Goal: Information Seeking & Learning: Find specific fact

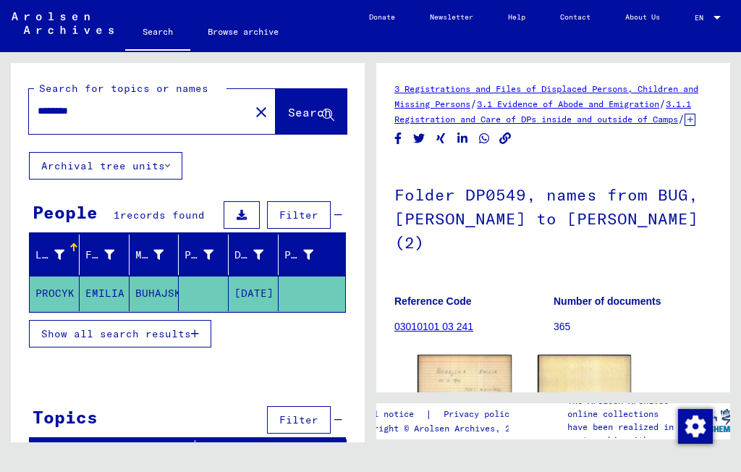
type input "******"
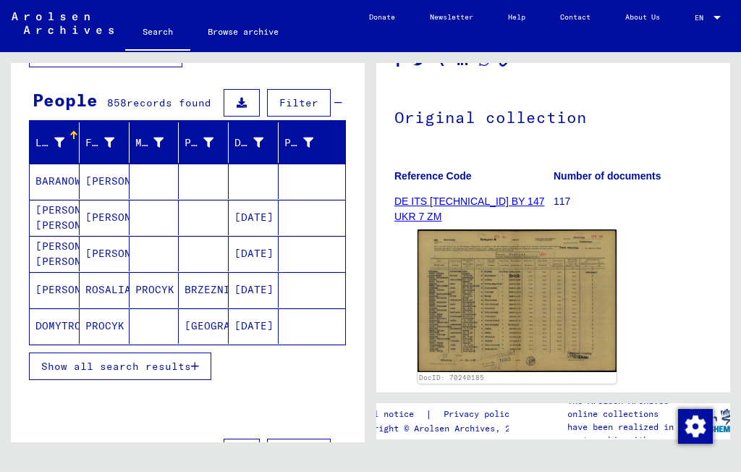
scroll to position [112, 0]
click at [202, 370] on button "Show all search results" at bounding box center [120, 365] width 182 height 27
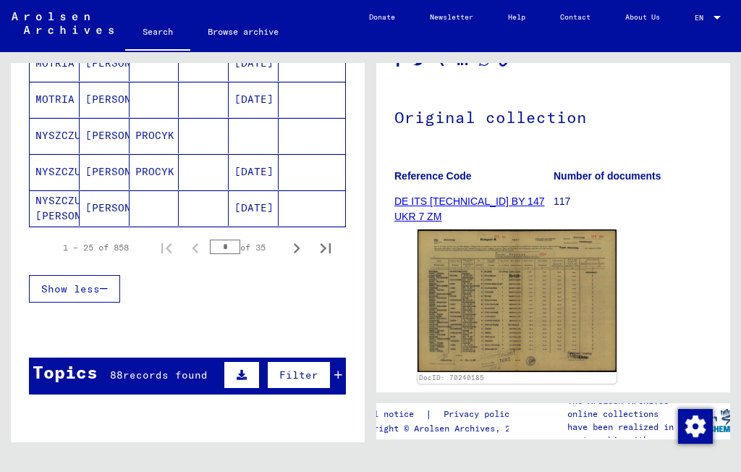
scroll to position [963, 0]
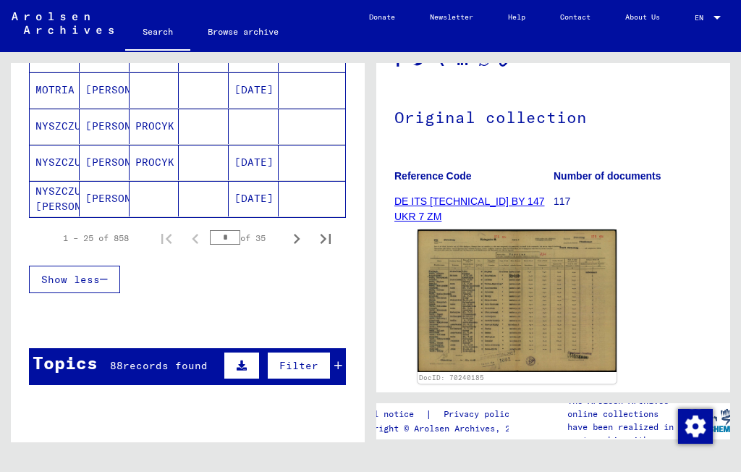
click at [294, 245] on icon "Next page" at bounding box center [296, 239] width 20 height 20
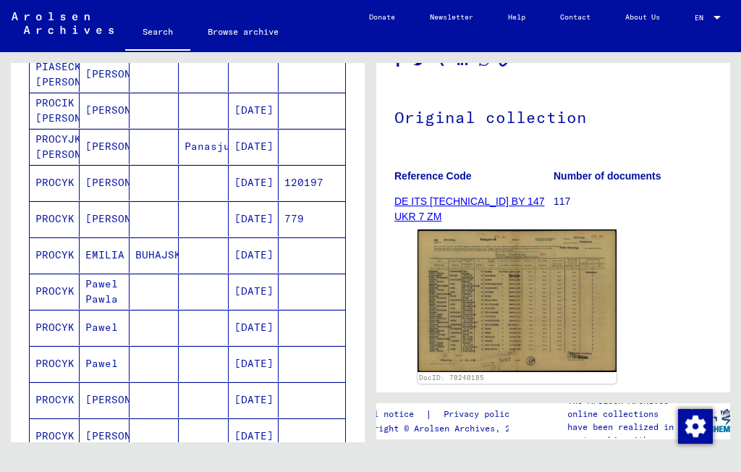
scroll to position [411, 0]
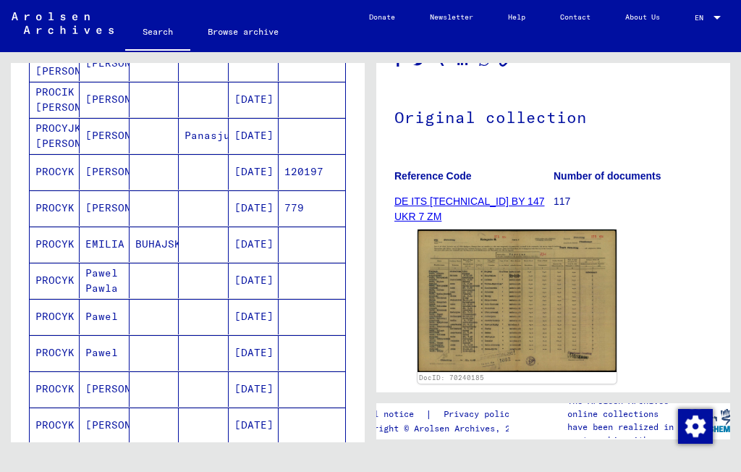
click at [274, 250] on mat-cell "[DATE]" at bounding box center [254, 243] width 50 height 35
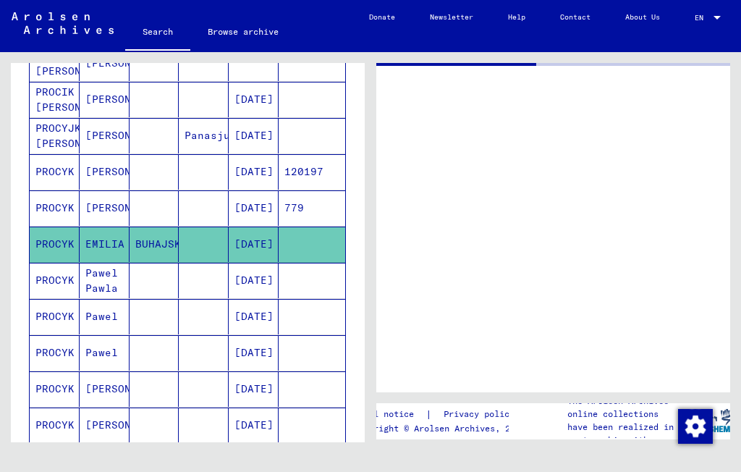
click at [260, 251] on mat-cell "[DATE]" at bounding box center [254, 243] width 50 height 35
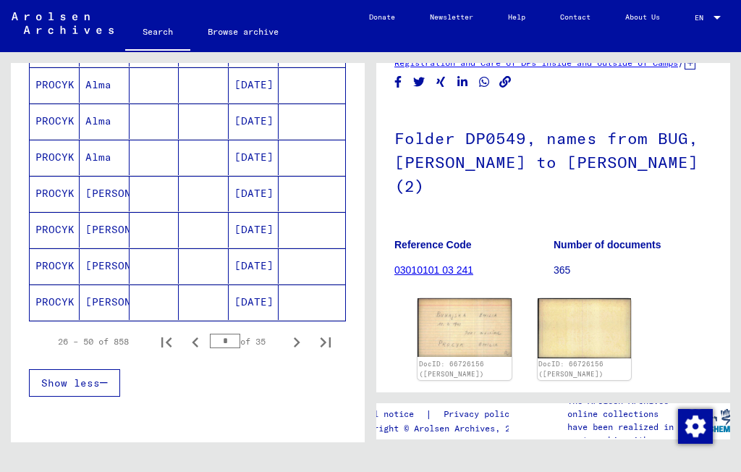
scroll to position [860, 0]
click at [296, 338] on icon "Next page" at bounding box center [296, 341] width 20 height 20
type input "*"
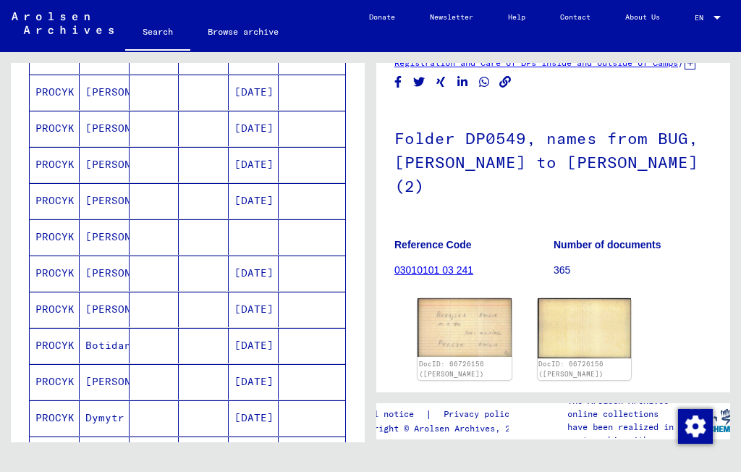
scroll to position [671, 0]
click at [117, 238] on mat-cell "[PERSON_NAME]" at bounding box center [105, 236] width 50 height 35
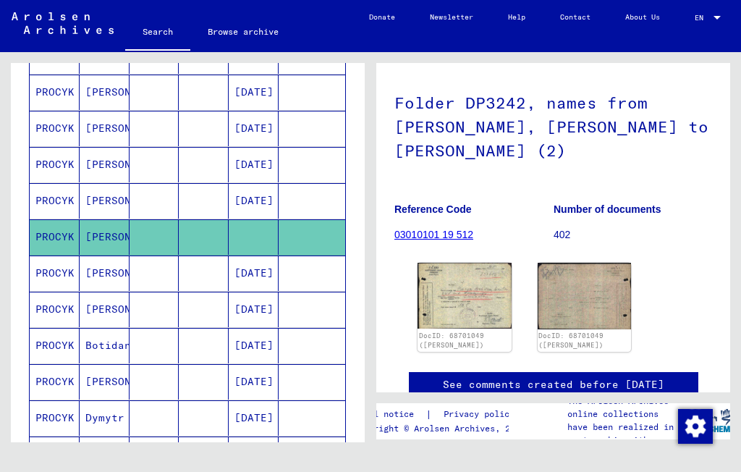
scroll to position [93, 0]
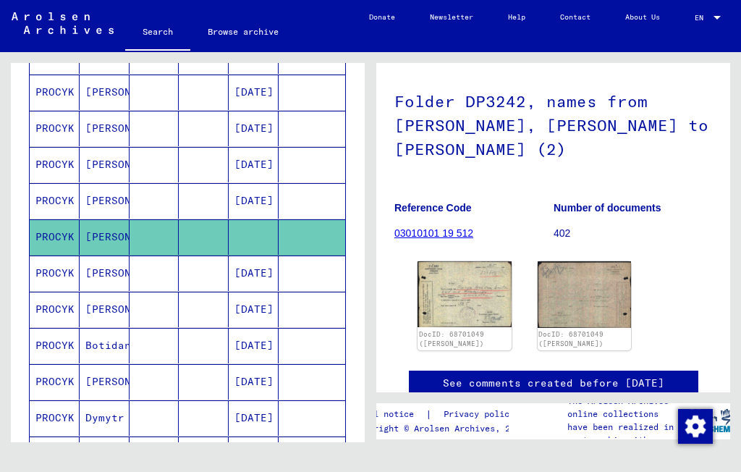
click at [474, 322] on img at bounding box center [464, 294] width 94 height 66
